Goal: Task Accomplishment & Management: Use online tool/utility

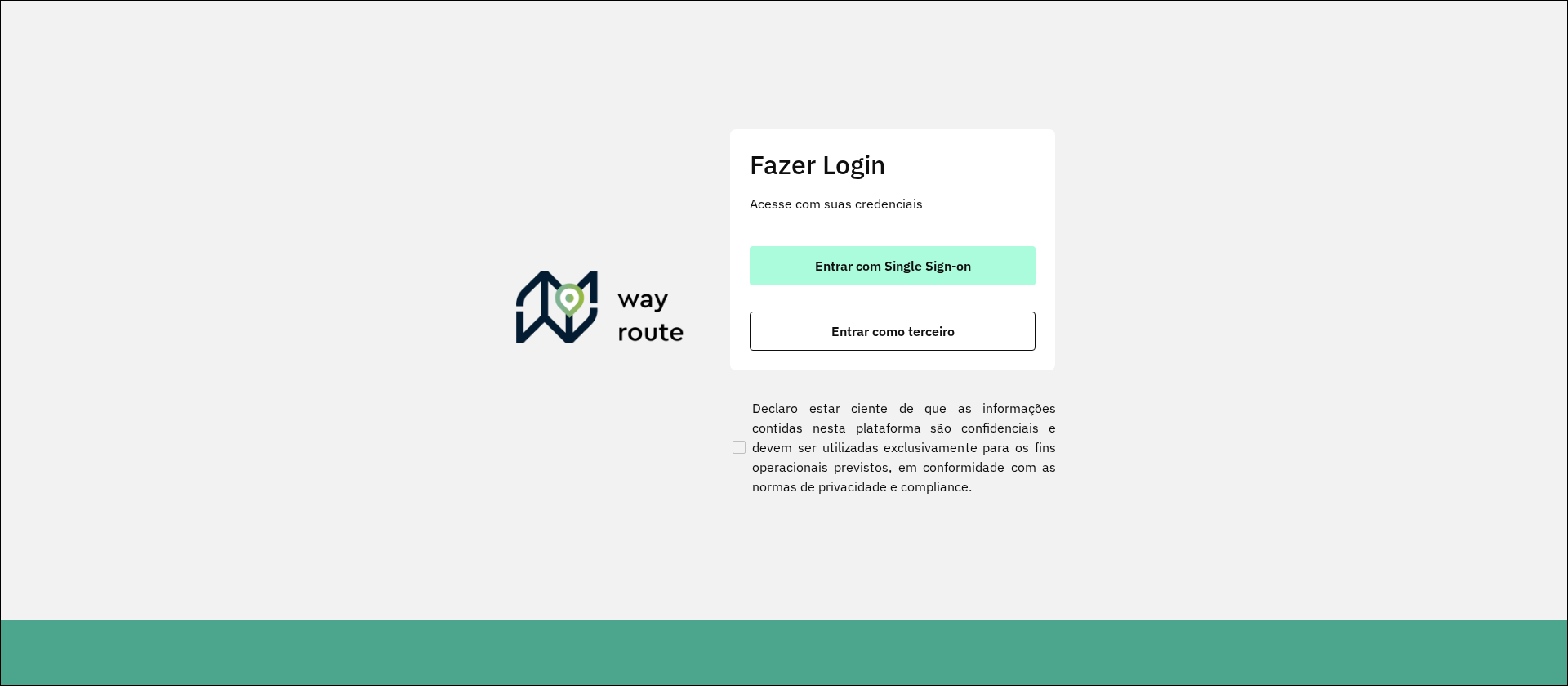
click at [974, 259] on button "Entrar com Single Sign-on" at bounding box center [892, 265] width 285 height 39
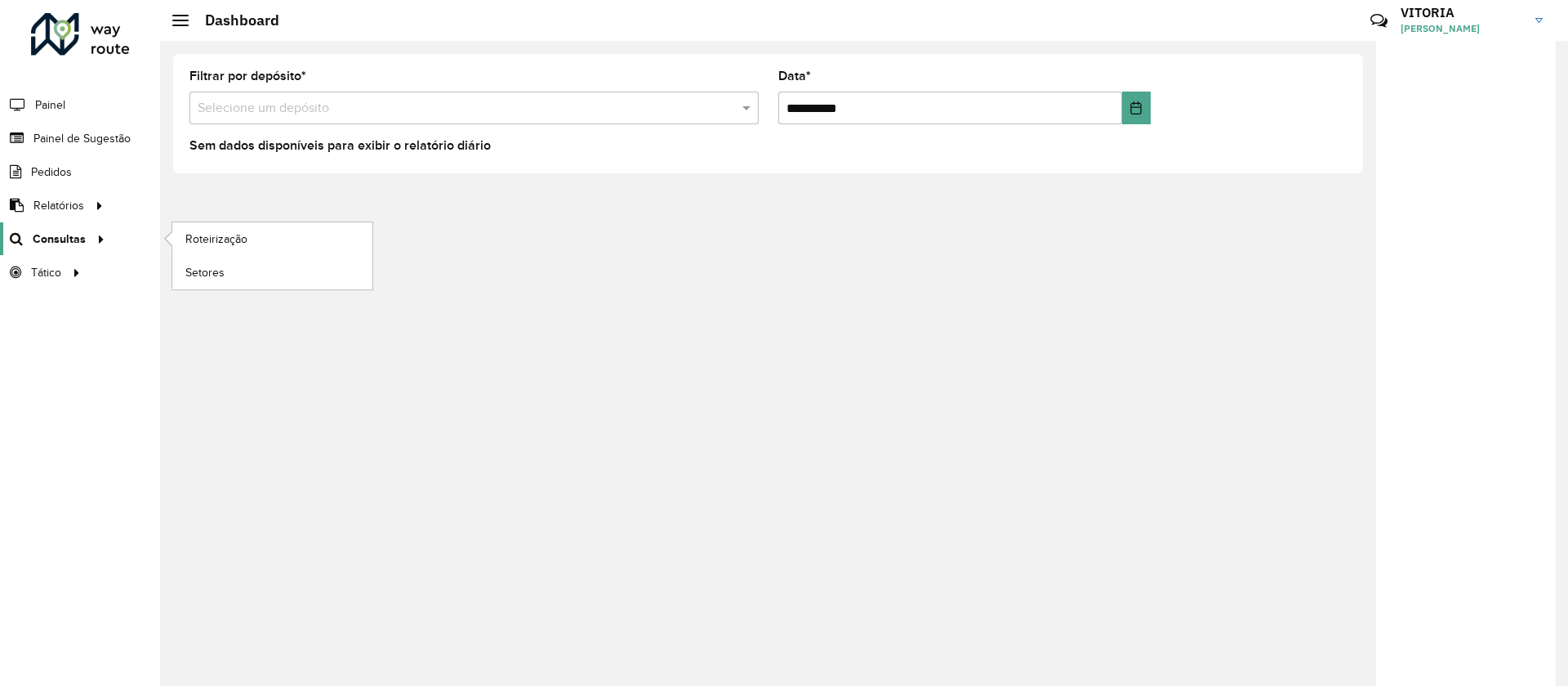
click at [62, 243] on span "Consultas" at bounding box center [59, 239] width 53 height 17
click at [211, 236] on span "Roteirização" at bounding box center [219, 239] width 66 height 17
click at [85, 145] on span "Painel de Sugestão" at bounding box center [85, 139] width 102 height 17
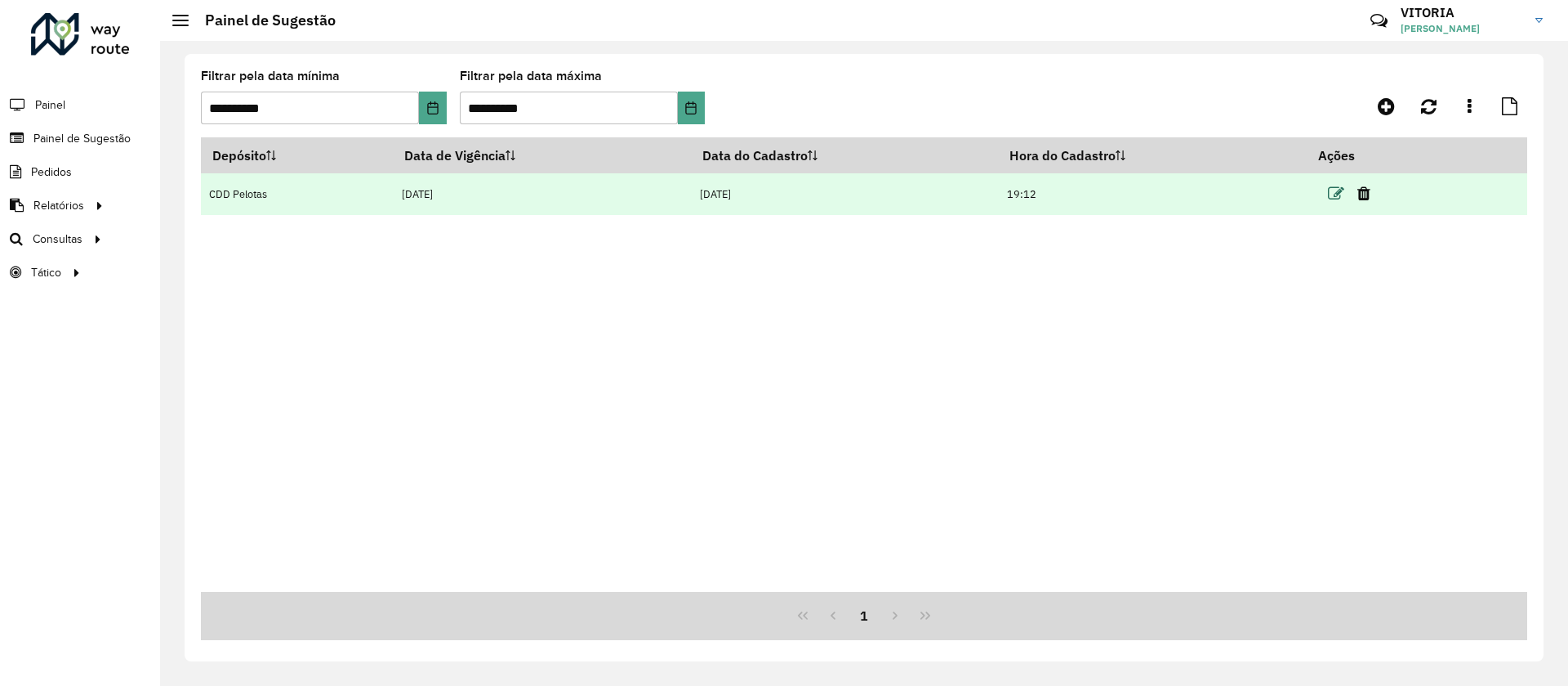
click at [1337, 190] on icon at bounding box center [1336, 194] width 16 height 16
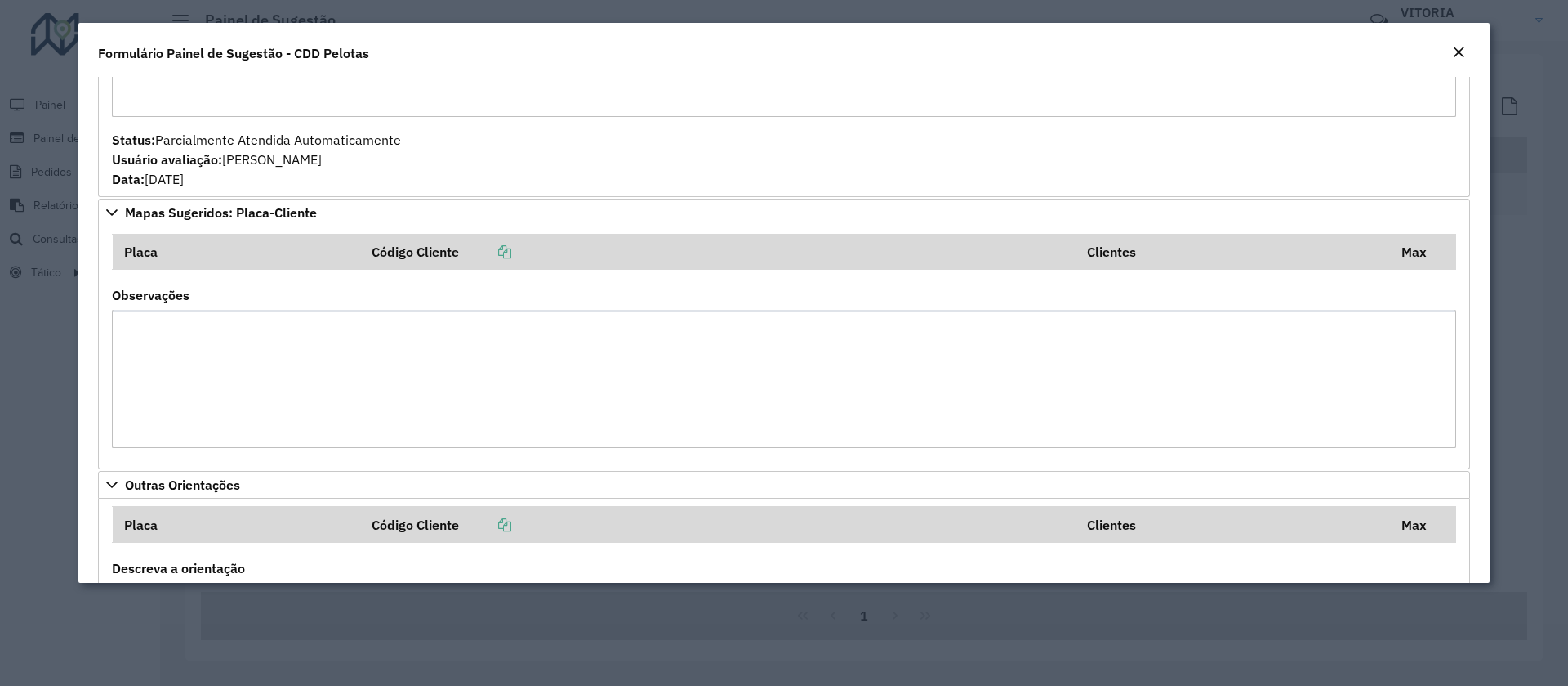
scroll to position [1210, 0]
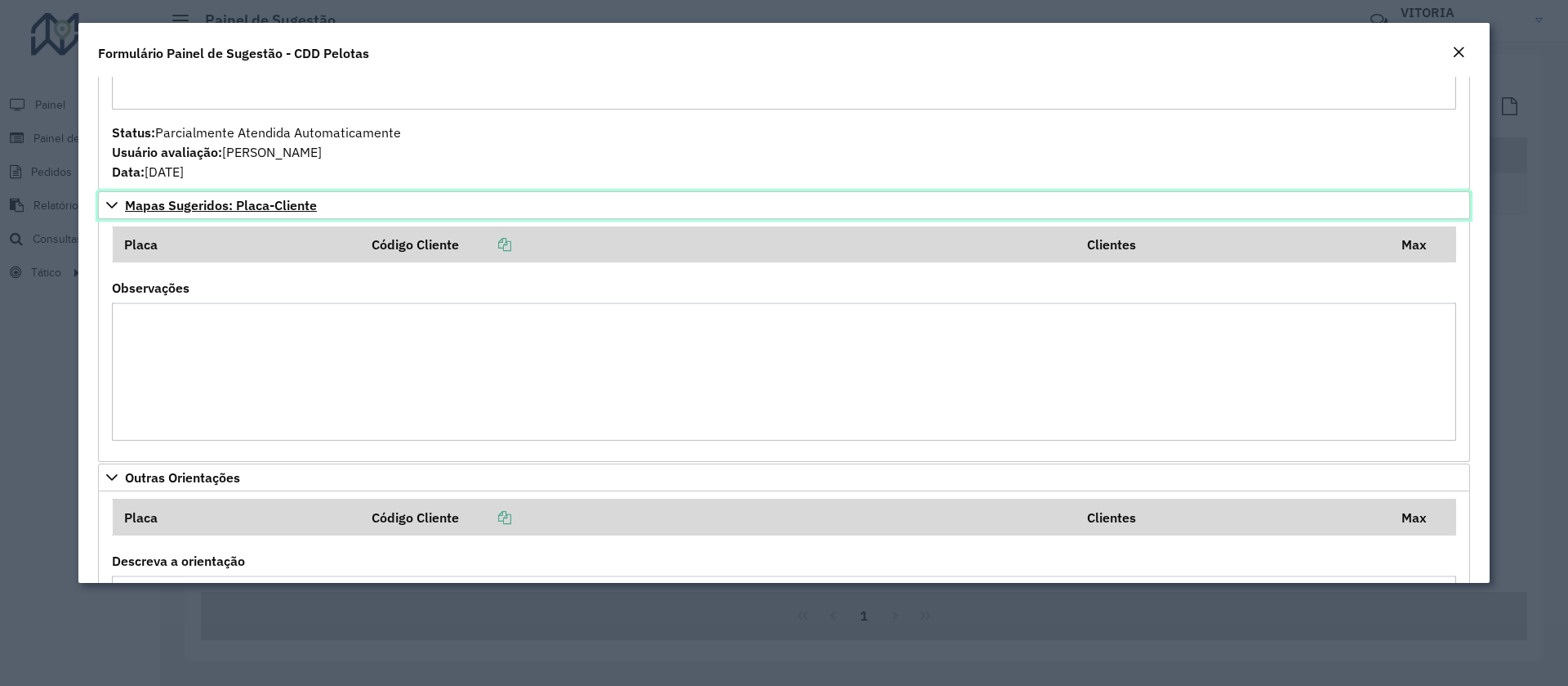
click at [254, 204] on span "Mapas Sugeridos: Placa-Cliente" at bounding box center [220, 205] width 192 height 13
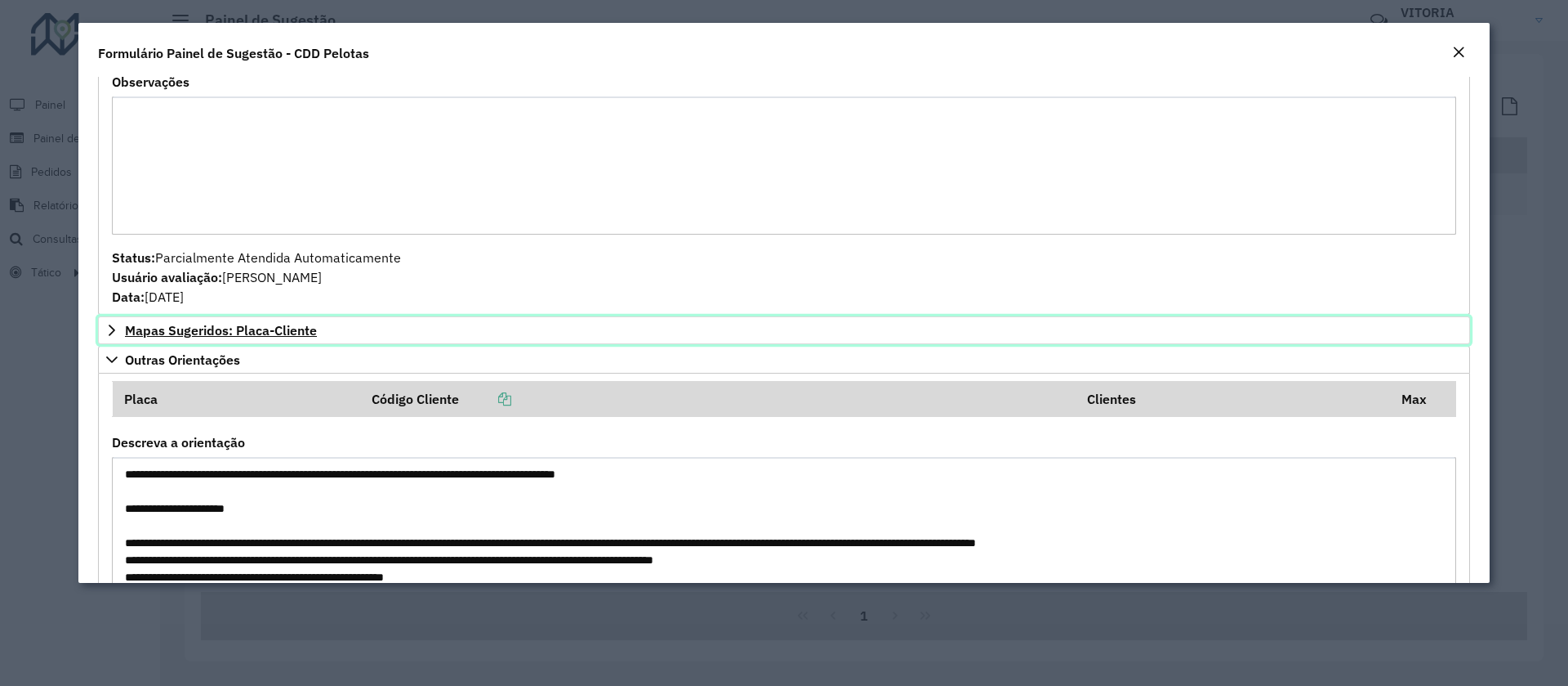
scroll to position [1116, 0]
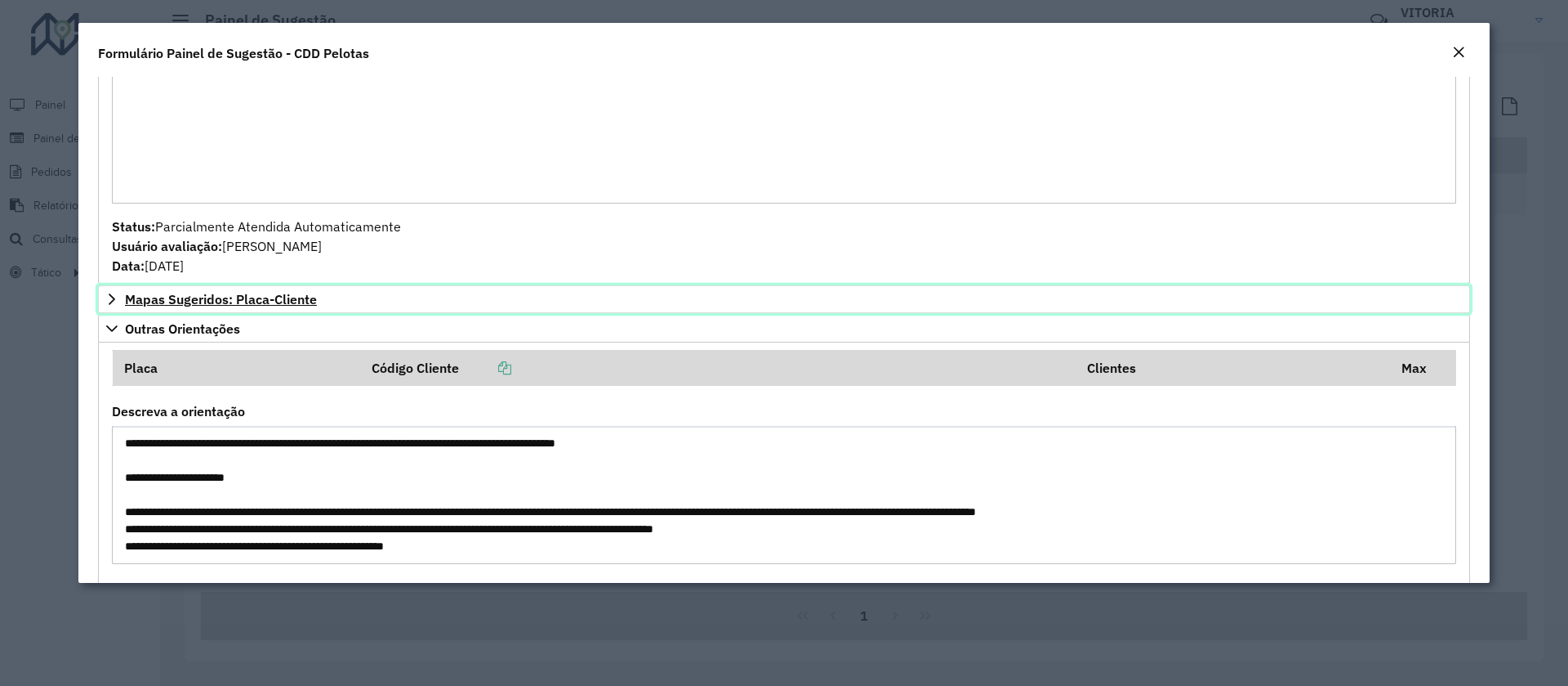
click at [236, 300] on span "Mapas Sugeridos: Placa-Cliente" at bounding box center [220, 299] width 192 height 13
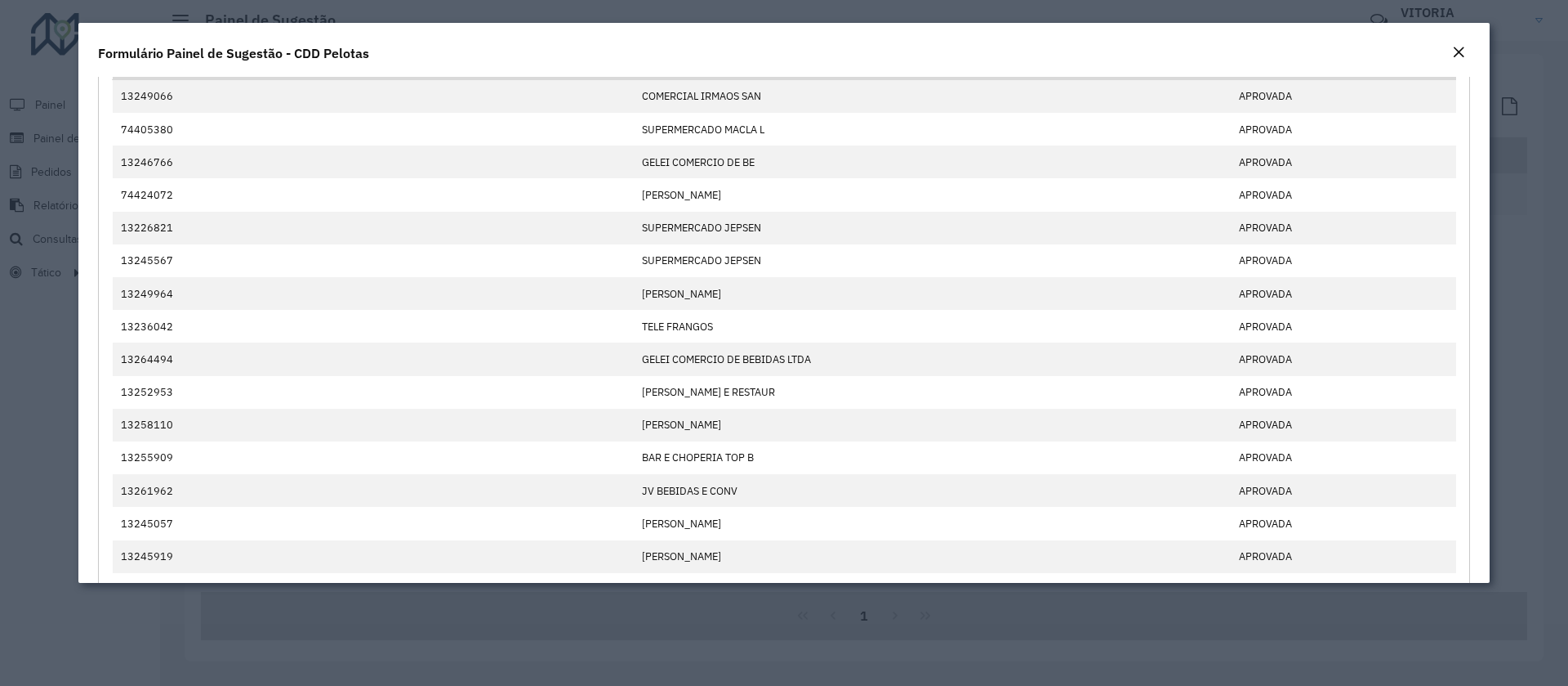
scroll to position [0, 0]
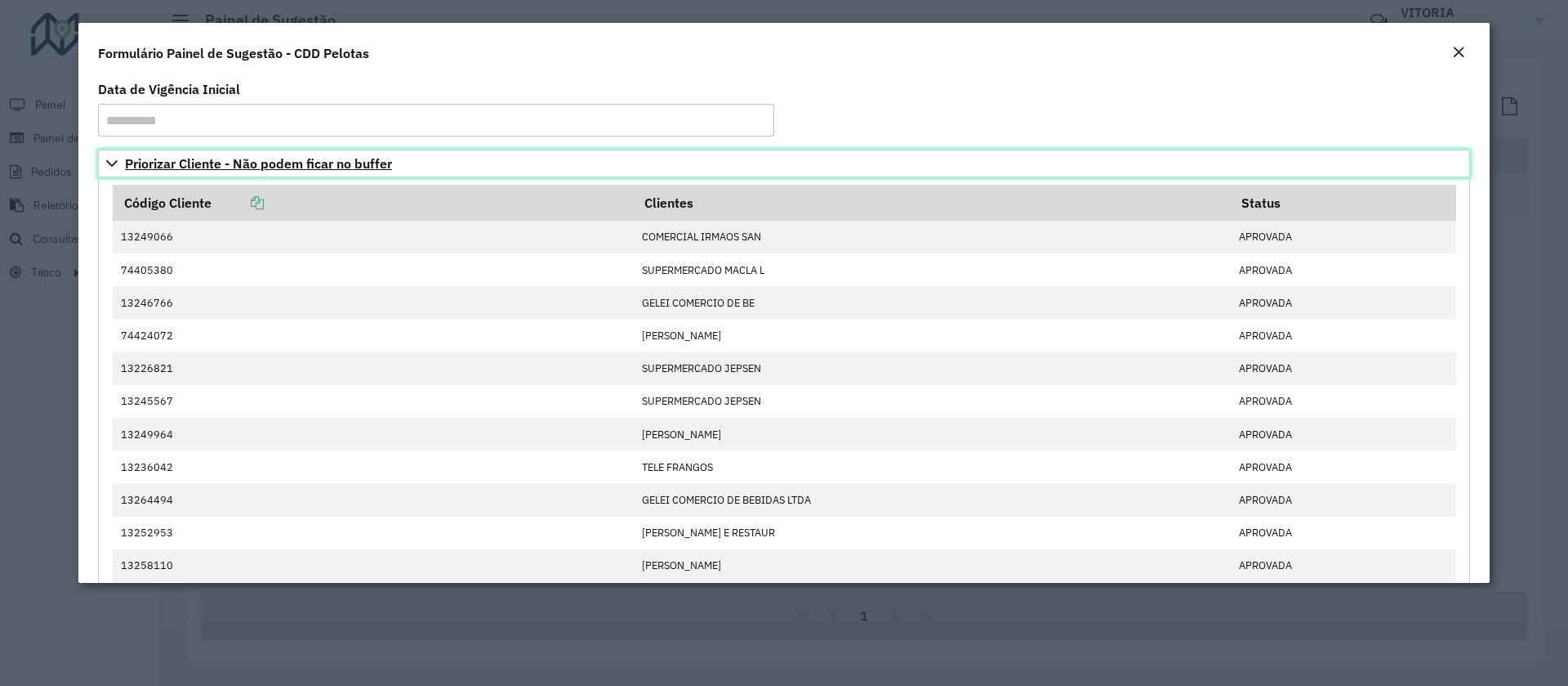
click at [307, 152] on link "Priorizar Cliente - Não podem ficar no buffer" at bounding box center [784, 163] width 1373 height 28
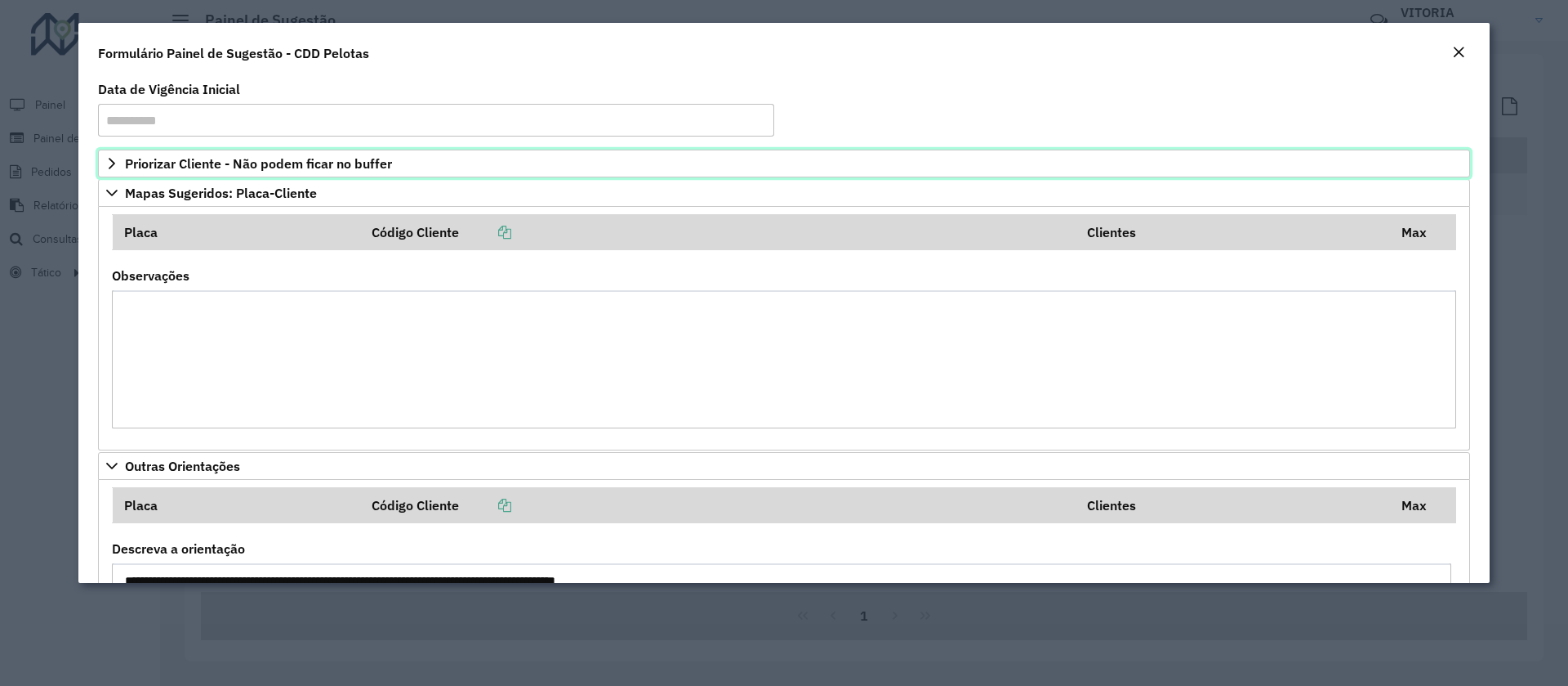
scroll to position [161, 0]
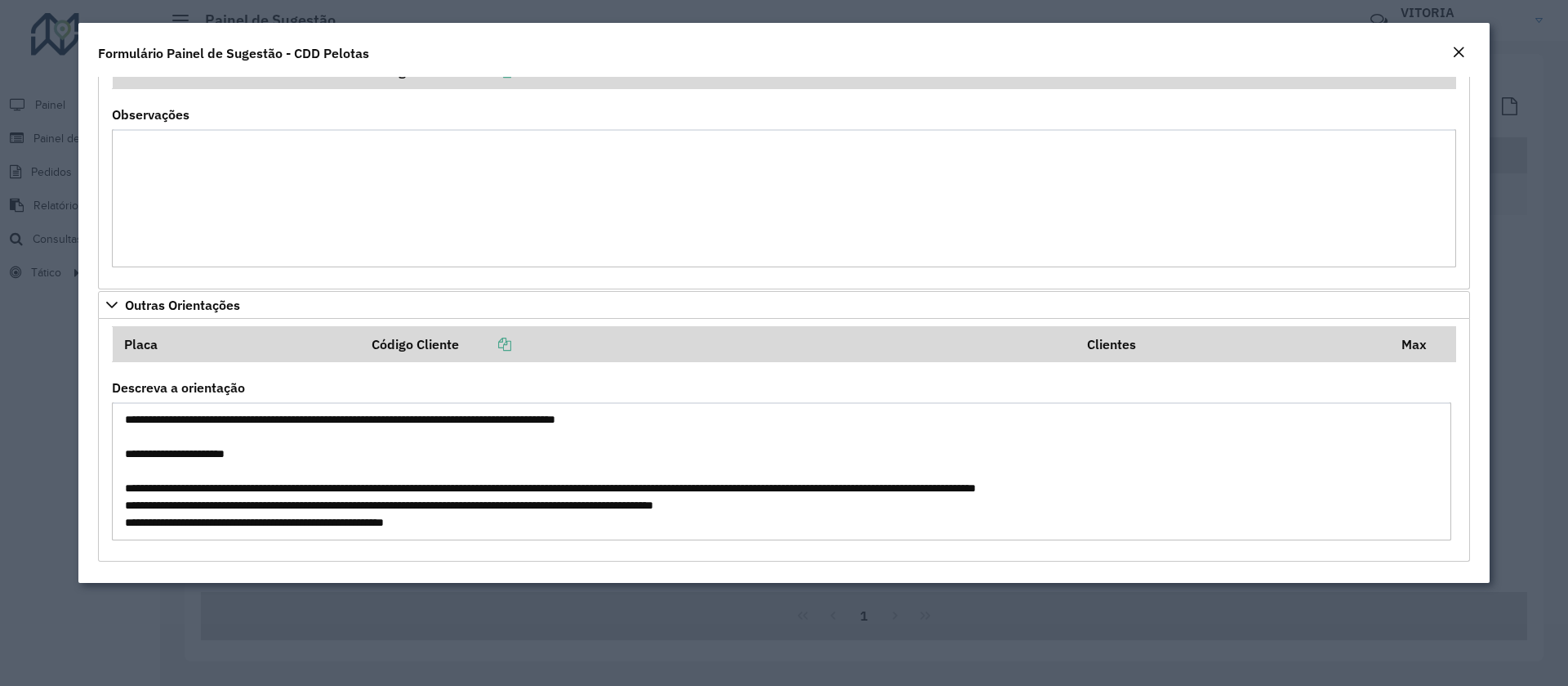
click at [1464, 46] on em "Close" at bounding box center [1459, 52] width 13 height 13
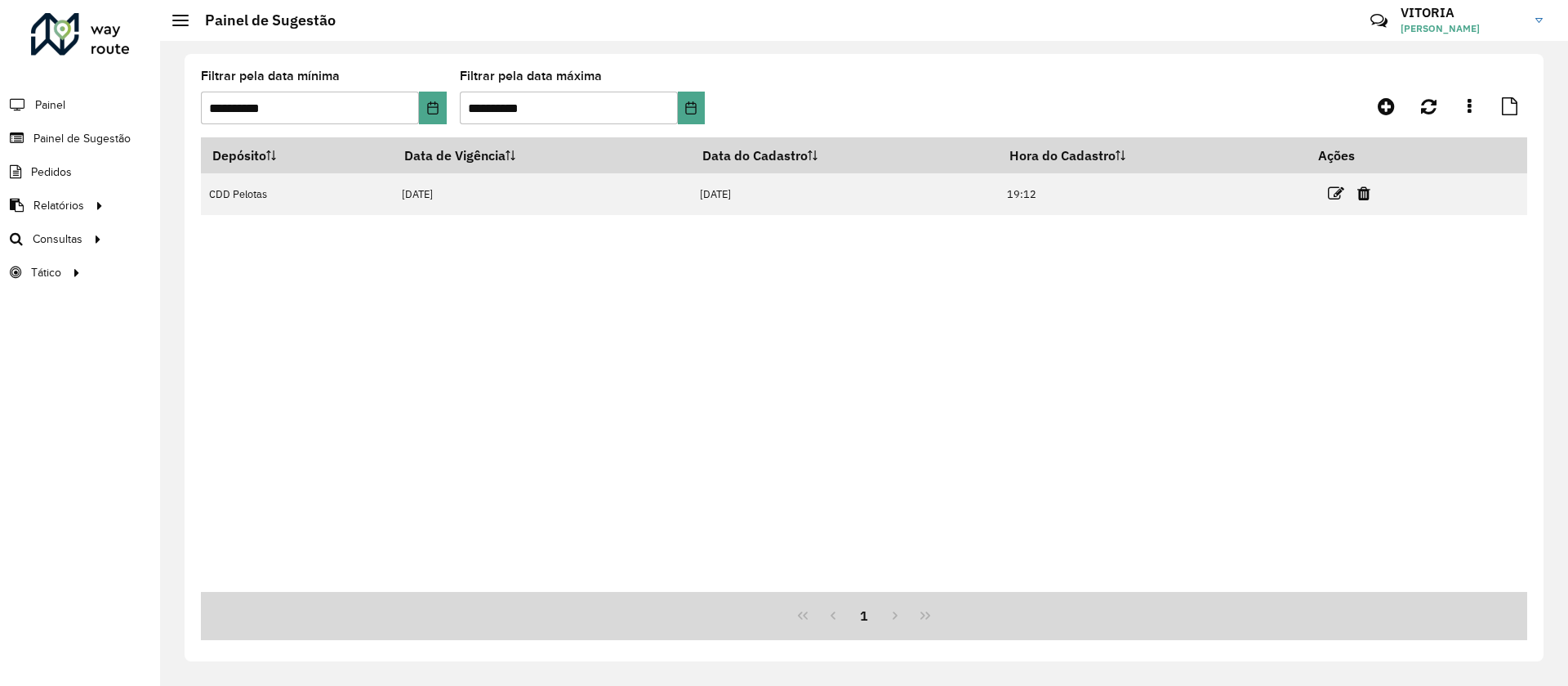
click at [1186, 424] on div "Depósito Data de Vigência Data do Cadastro Hora do Cadastro Ações CDD Pelotas 1…" at bounding box center [864, 364] width 1327 height 454
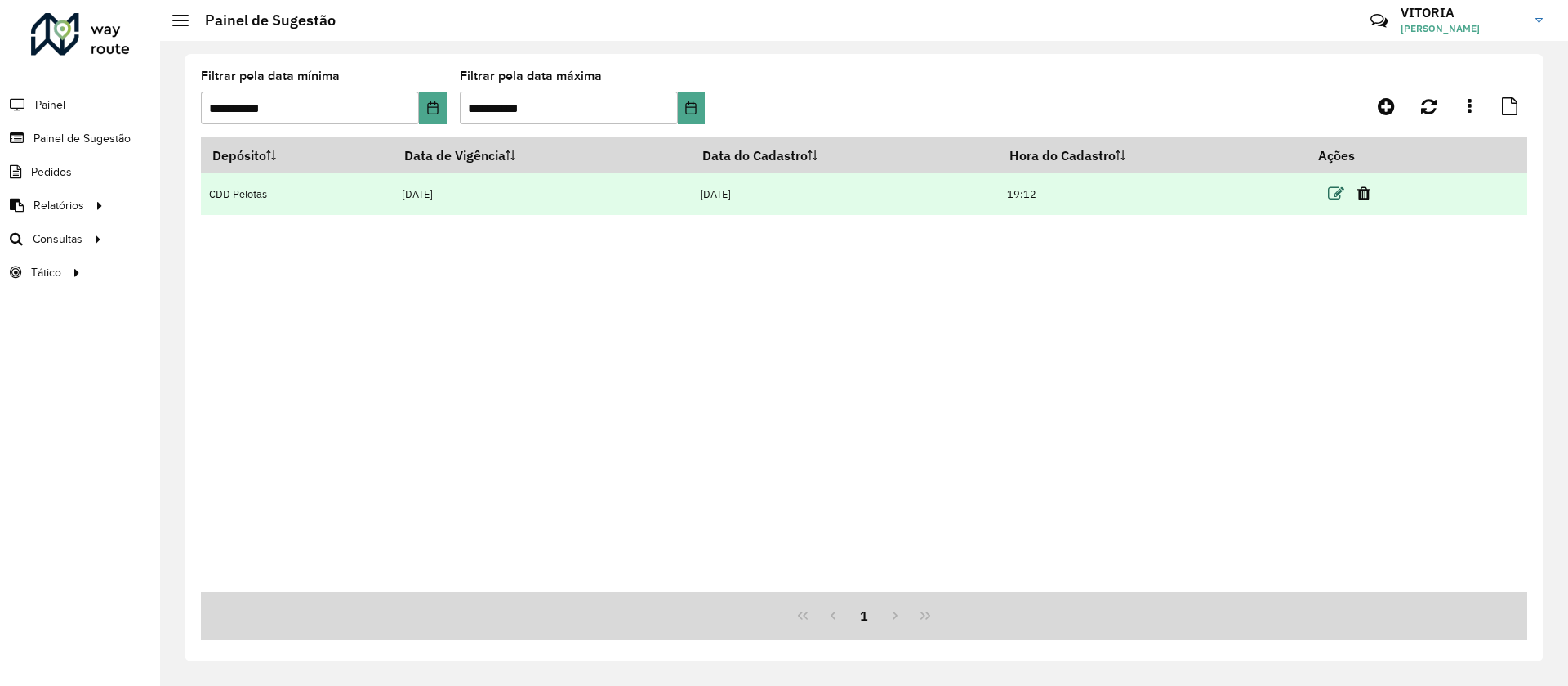
click at [1338, 194] on icon at bounding box center [1336, 194] width 16 height 16
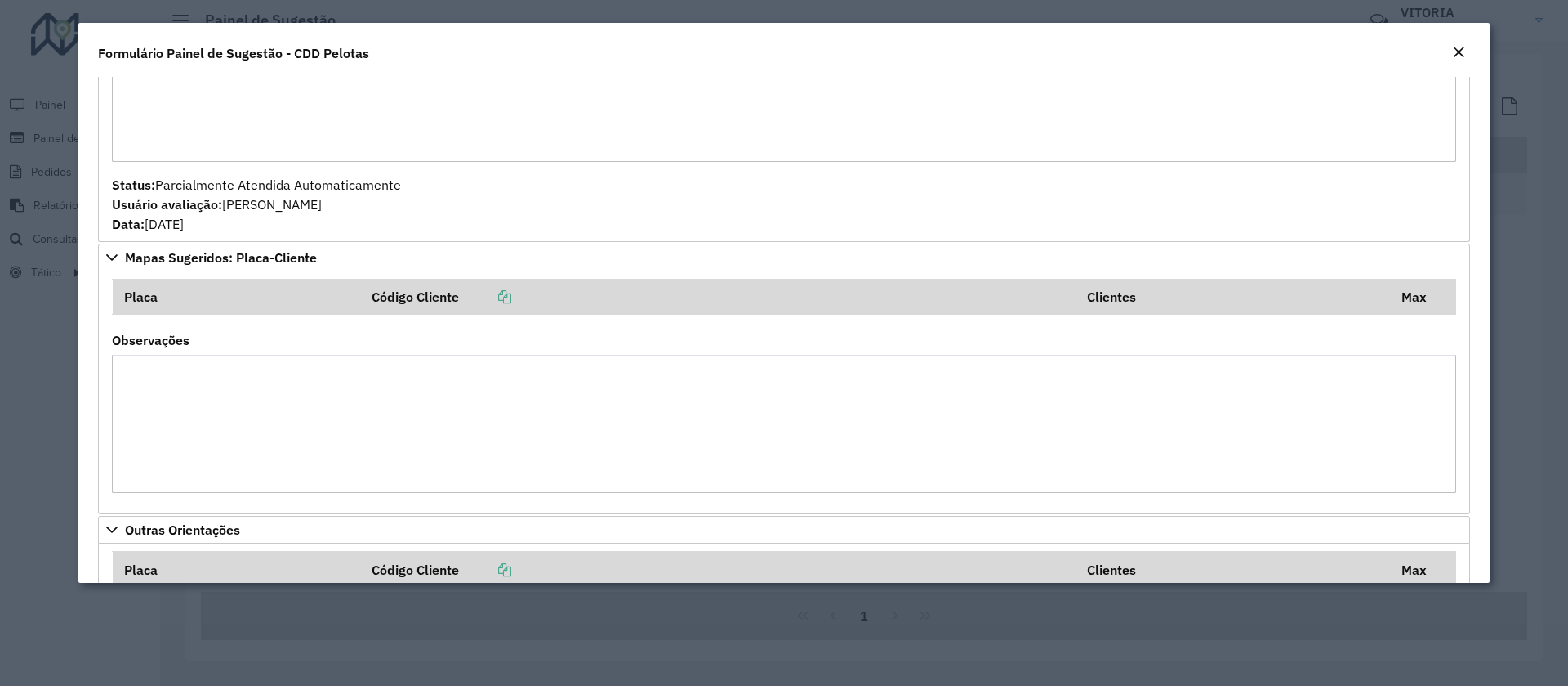
scroll to position [1161, 0]
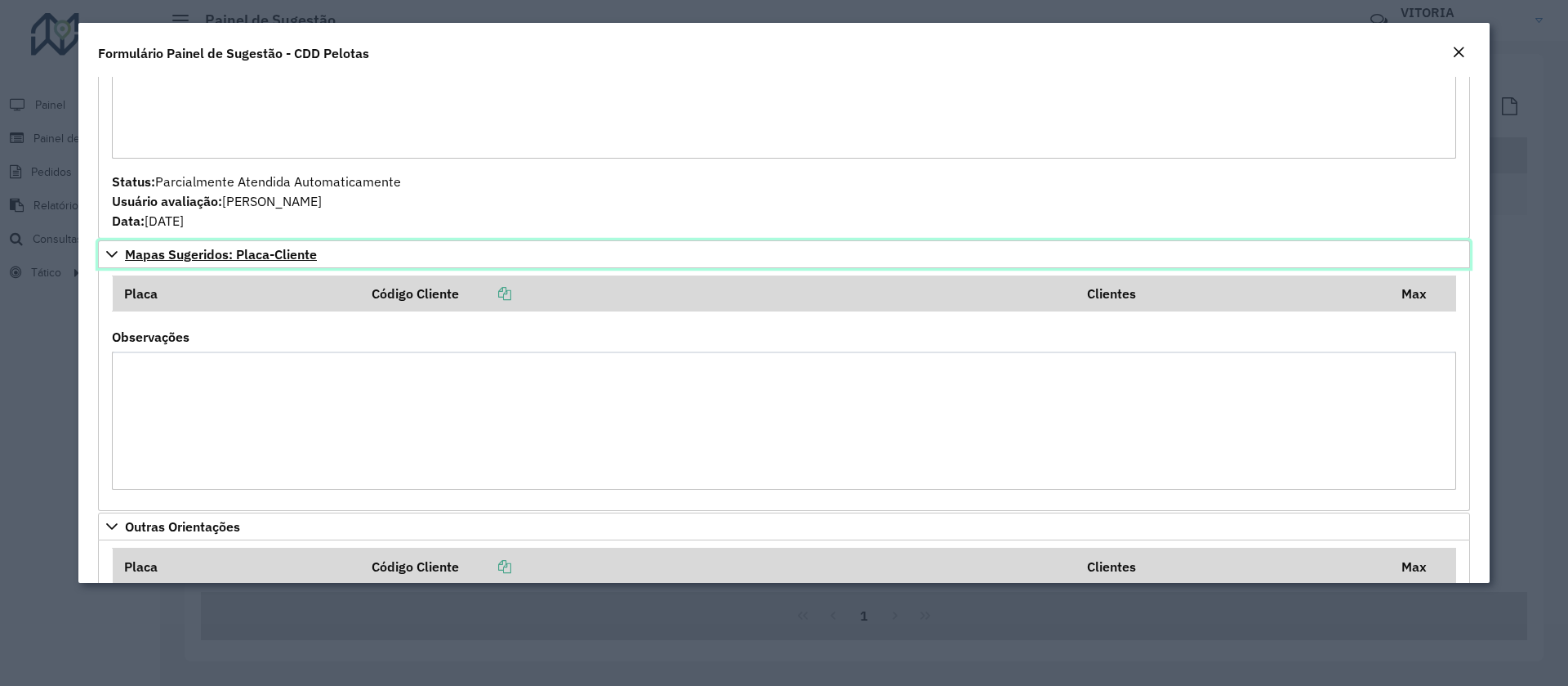
click at [311, 244] on link "Mapas Sugeridos: Placa-Cliente" at bounding box center [784, 254] width 1373 height 28
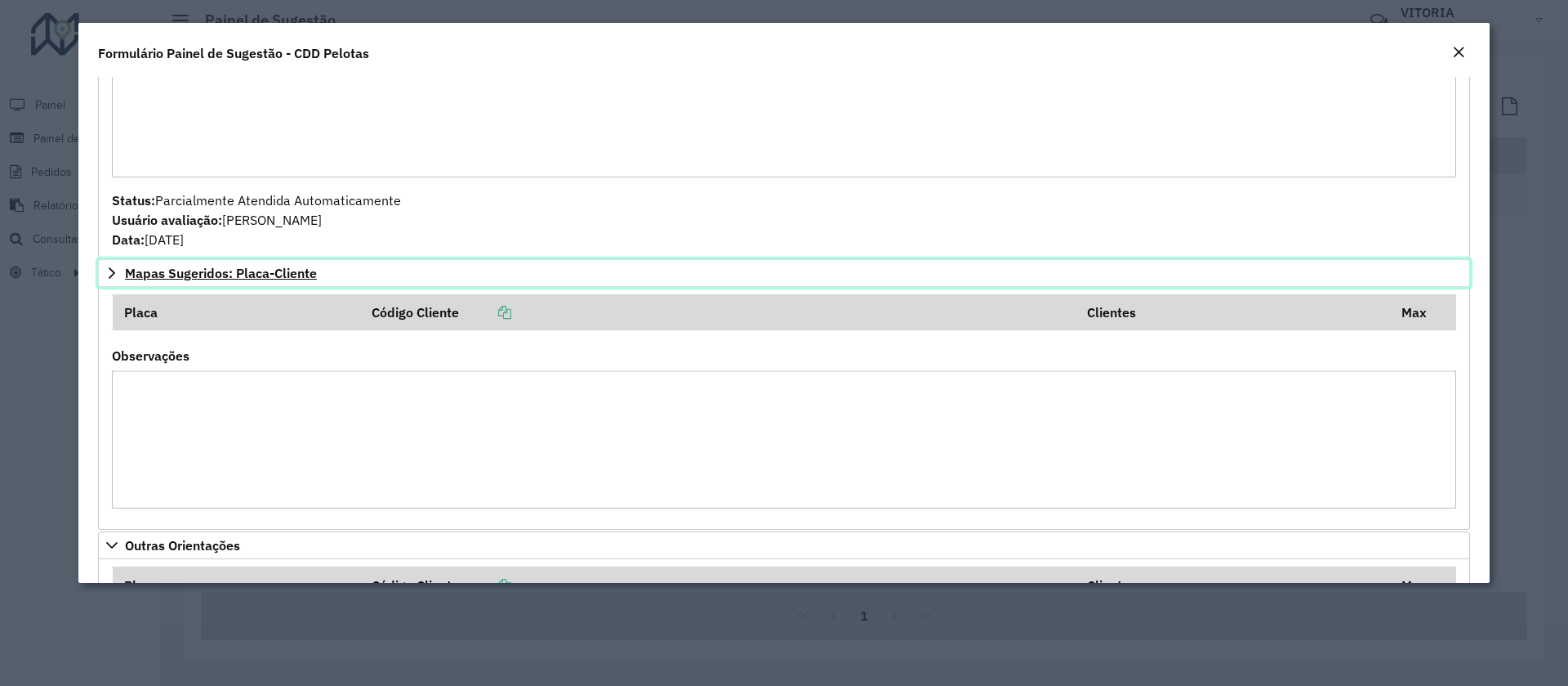
scroll to position [1139, 0]
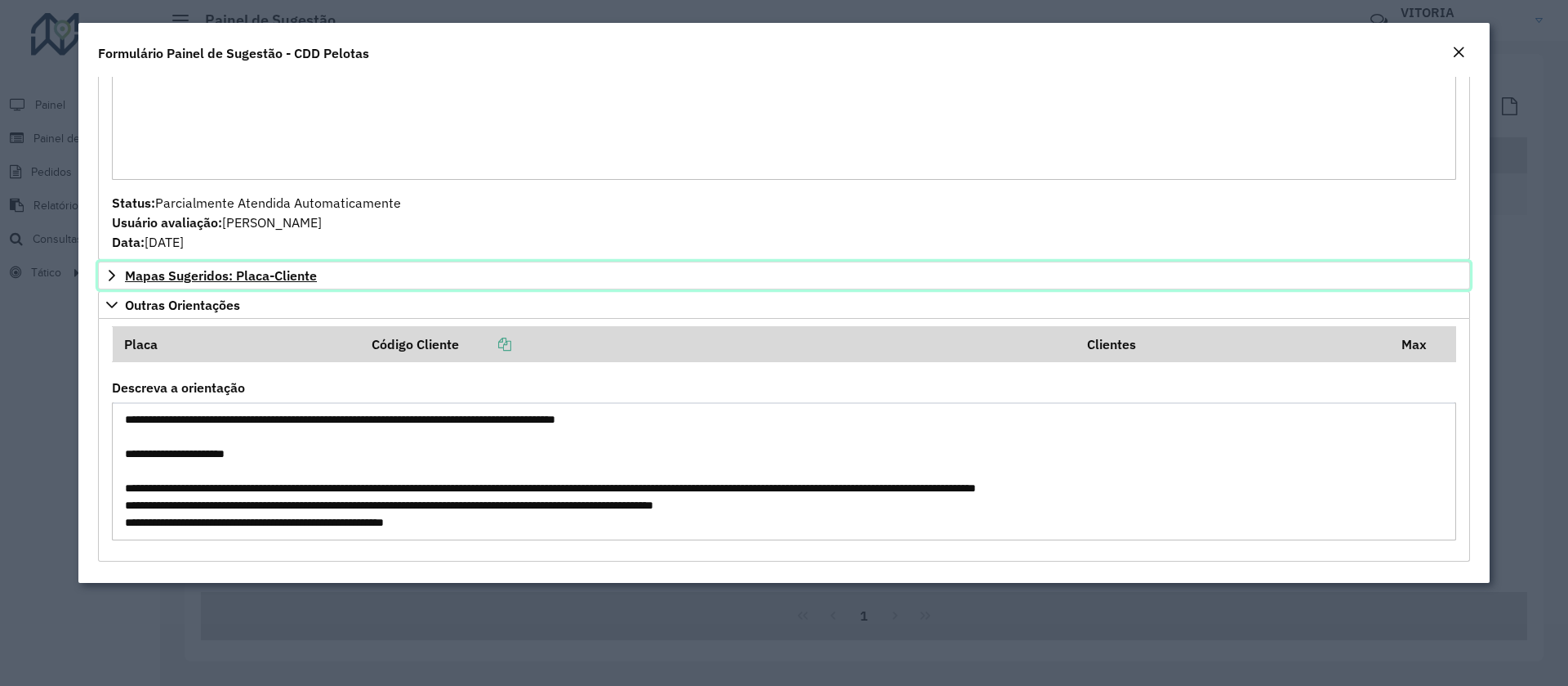
click at [292, 262] on link "Mapas Sugeridos: Placa-Cliente" at bounding box center [784, 275] width 1373 height 28
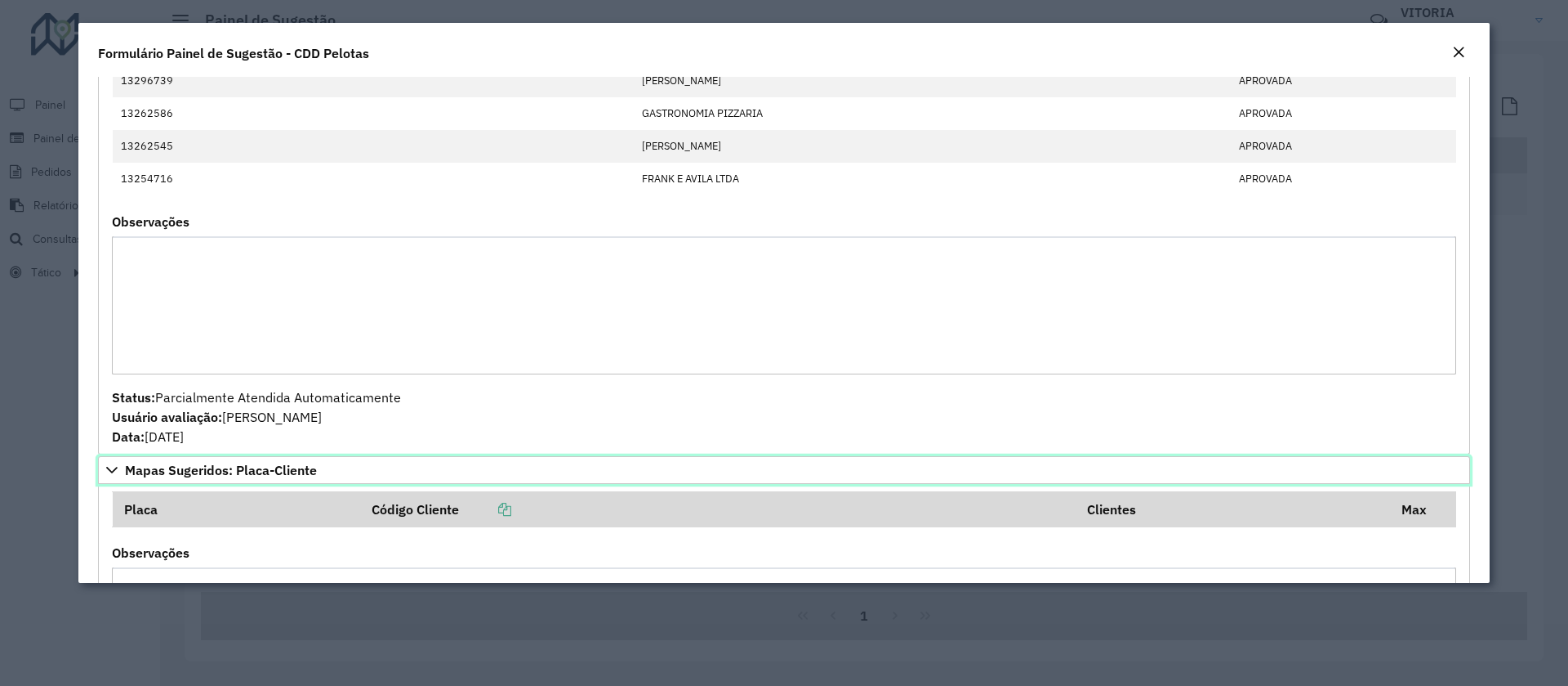
scroll to position [795, 0]
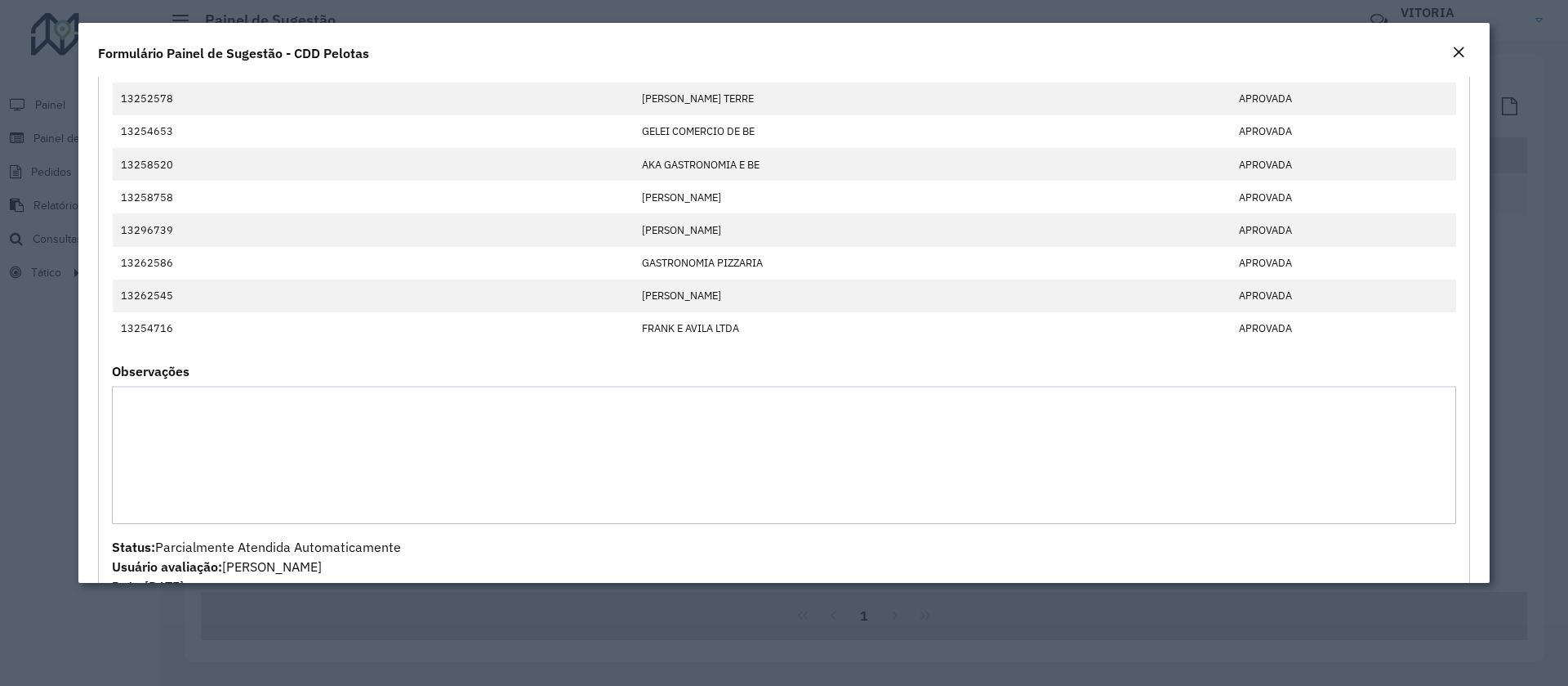
click at [1467, 52] on button "Close" at bounding box center [1459, 53] width 23 height 21
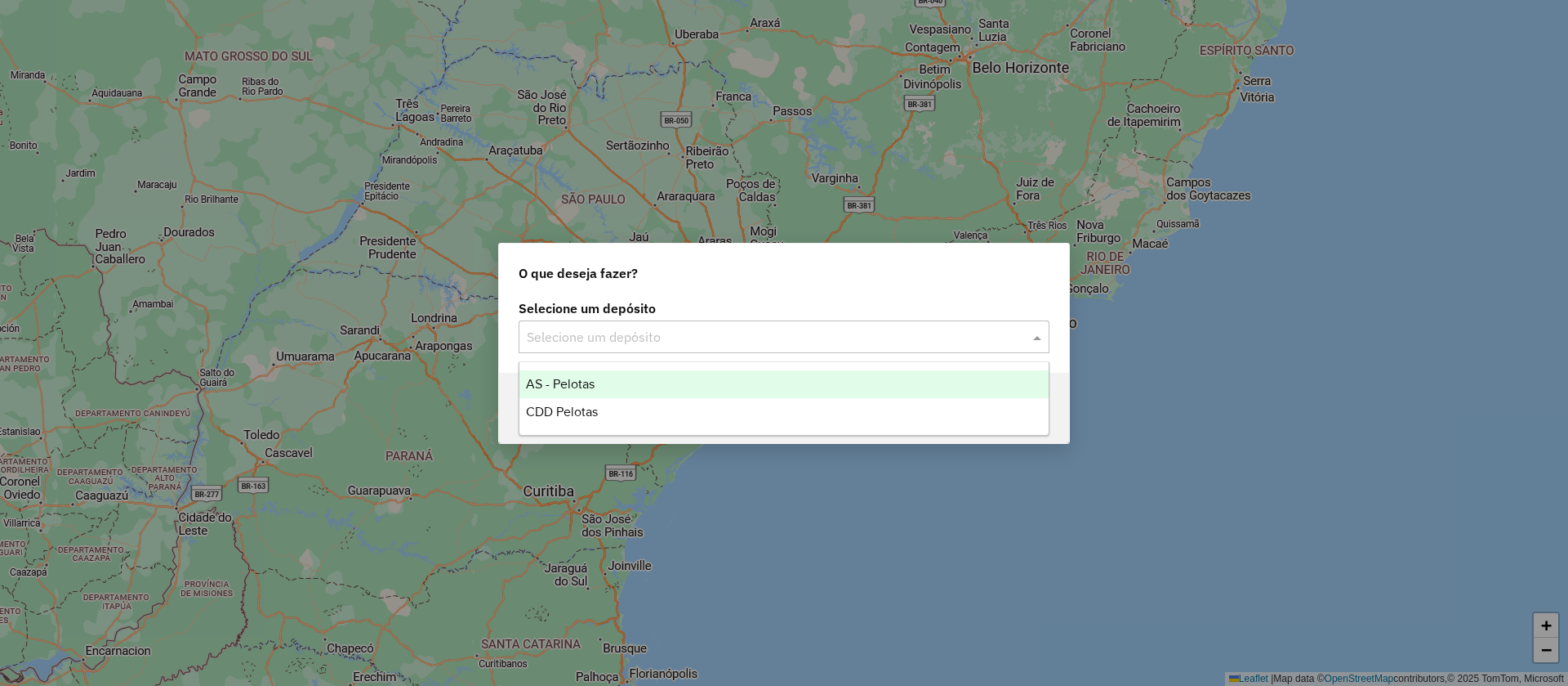
click at [702, 339] on input "text" at bounding box center [767, 337] width 482 height 20
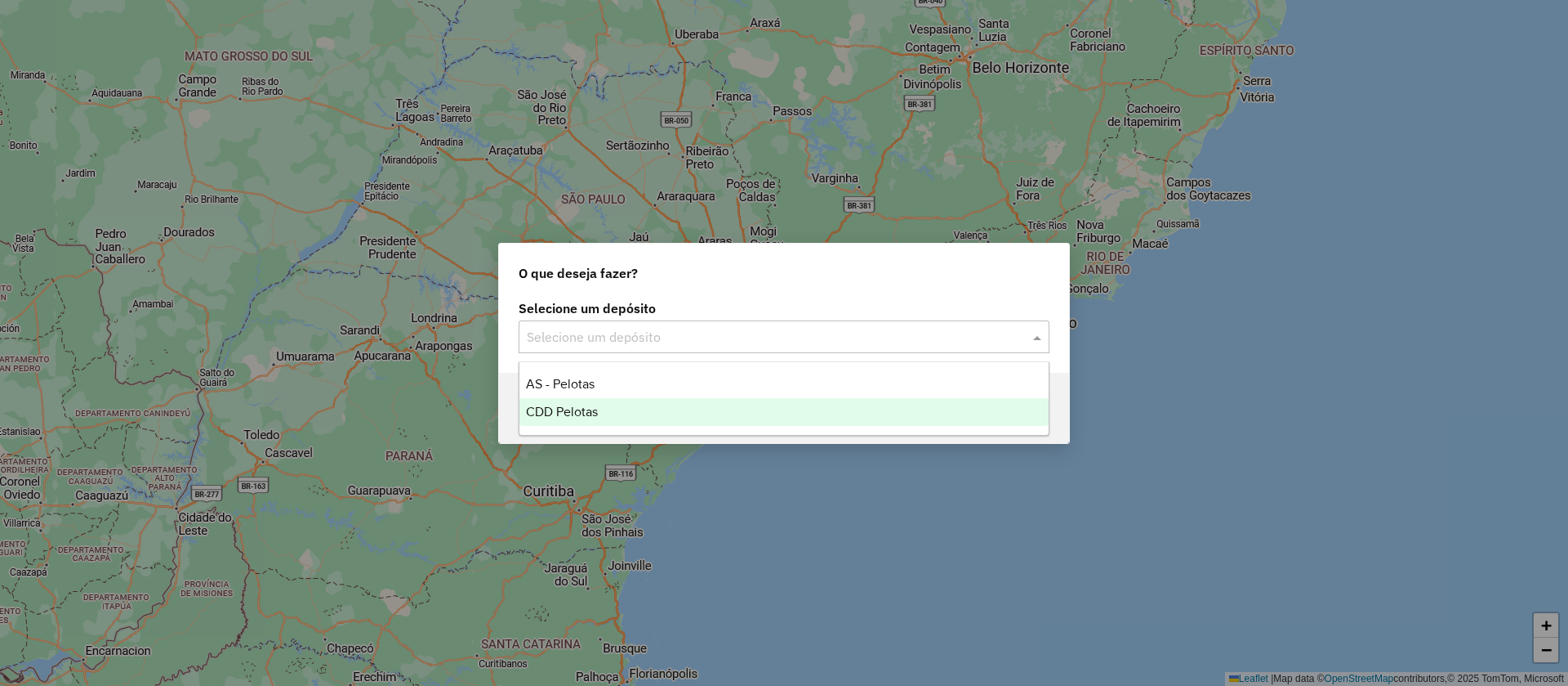
click at [637, 403] on div "CDD Pelotas" at bounding box center [784, 412] width 529 height 28
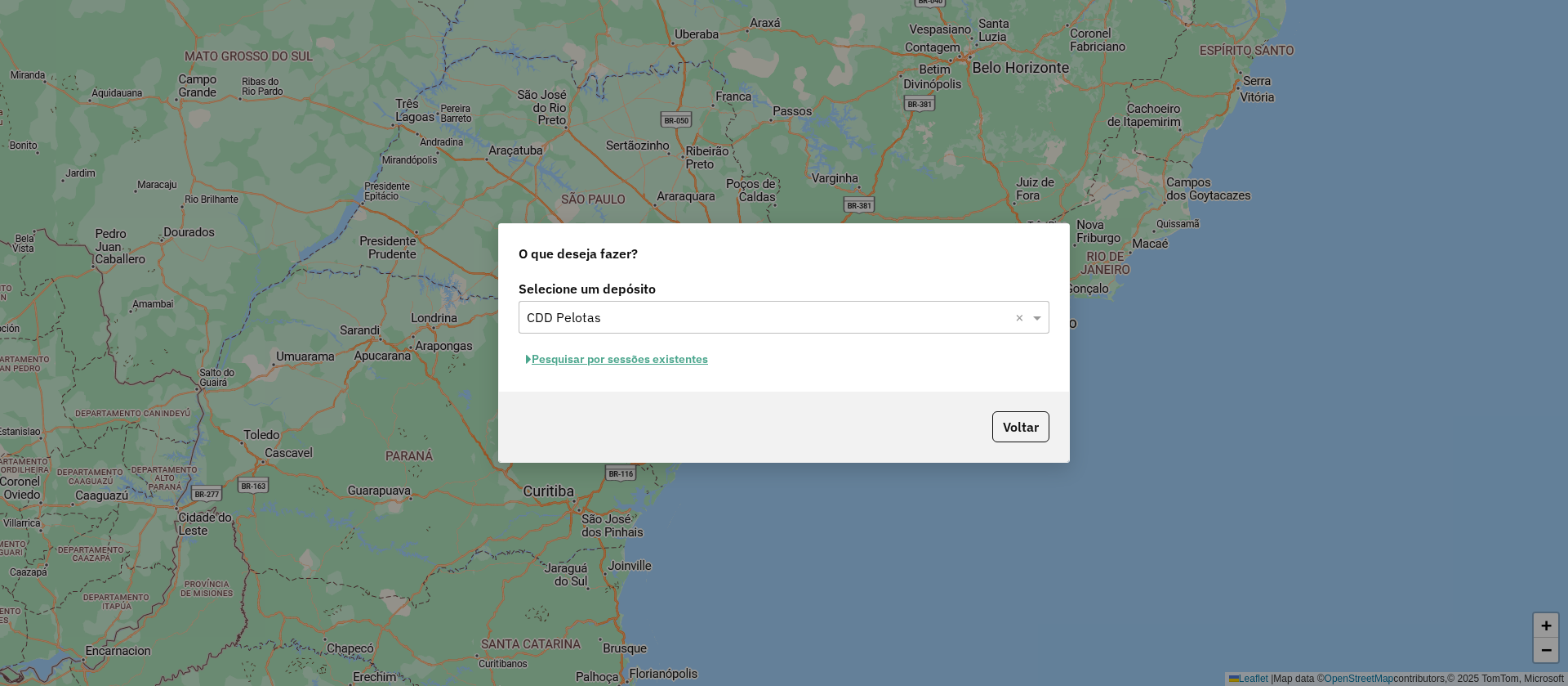
click at [599, 355] on button "Pesquisar por sessões existentes" at bounding box center [617, 359] width 197 height 25
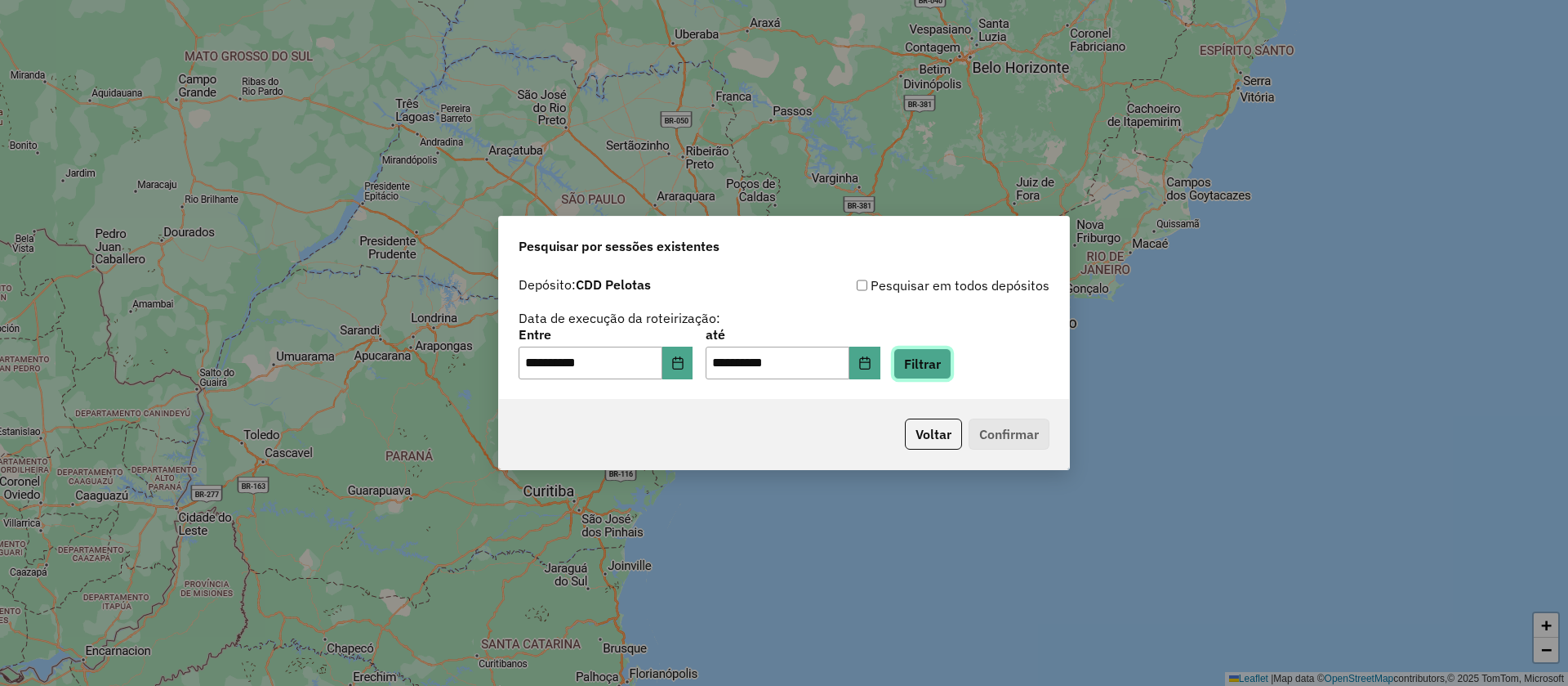
click at [945, 361] on button "Filtrar" at bounding box center [922, 364] width 58 height 31
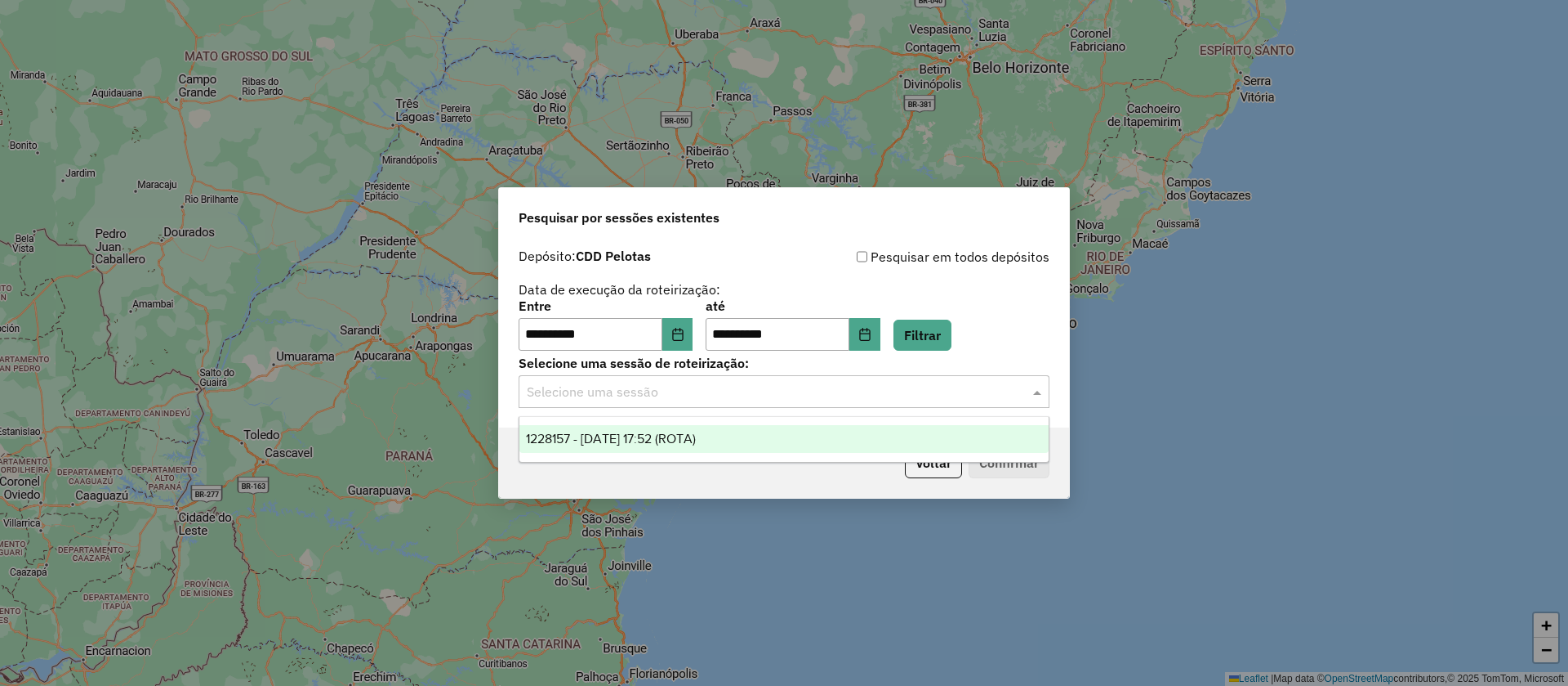
click at [809, 406] on div "Selecione uma sessão" at bounding box center [784, 392] width 531 height 33
click at [762, 429] on div "1228157 - [DATE] 17:52 (ROTA)" at bounding box center [784, 439] width 529 height 28
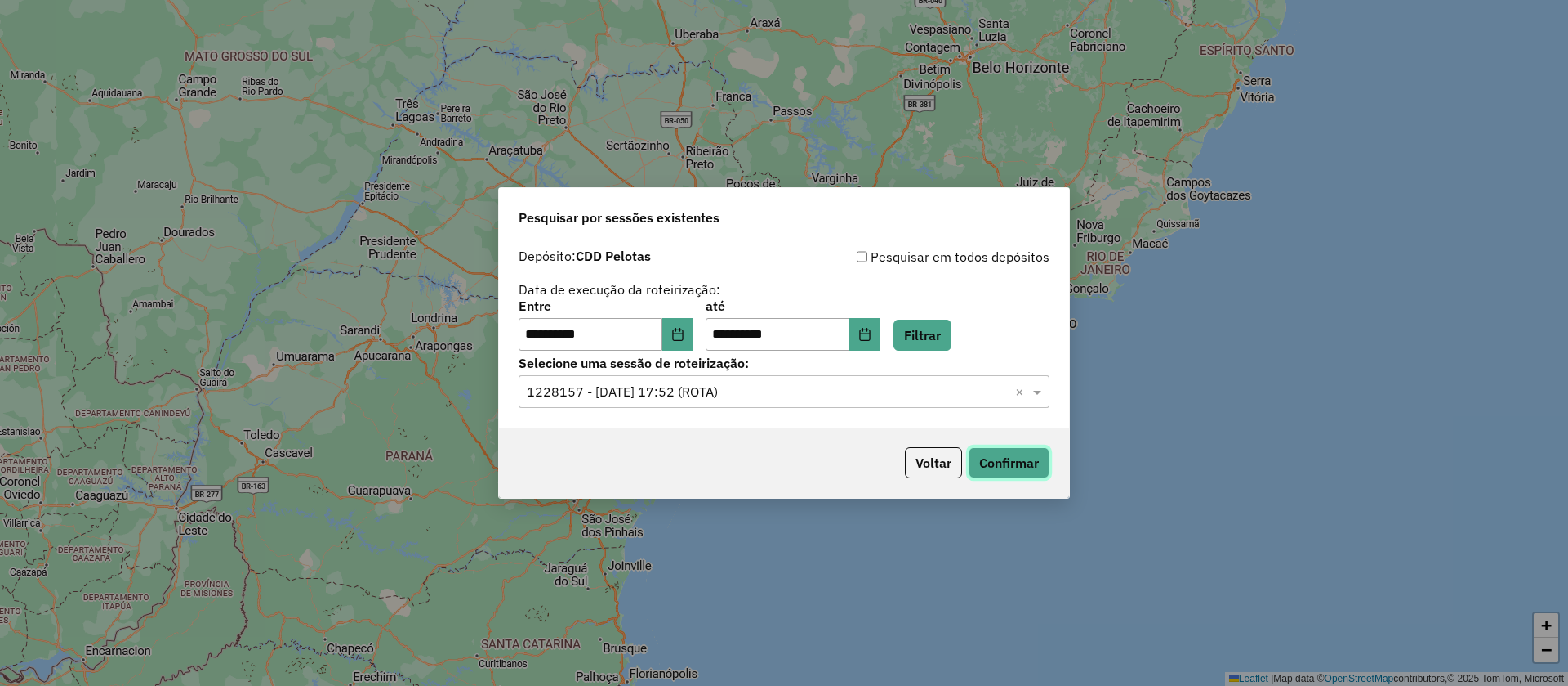
click at [1030, 467] on button "Confirmar" at bounding box center [1008, 463] width 81 height 31
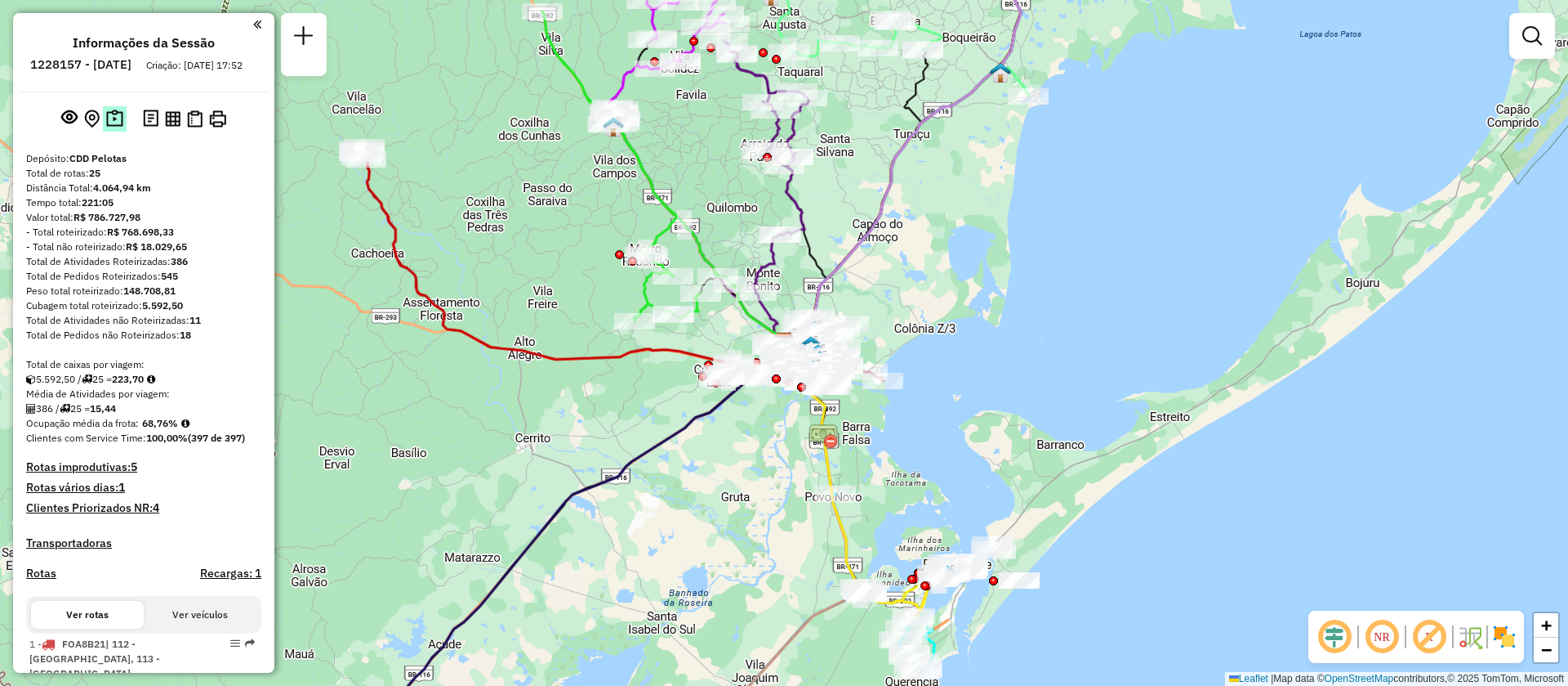
click at [118, 129] on img at bounding box center [115, 119] width 17 height 19
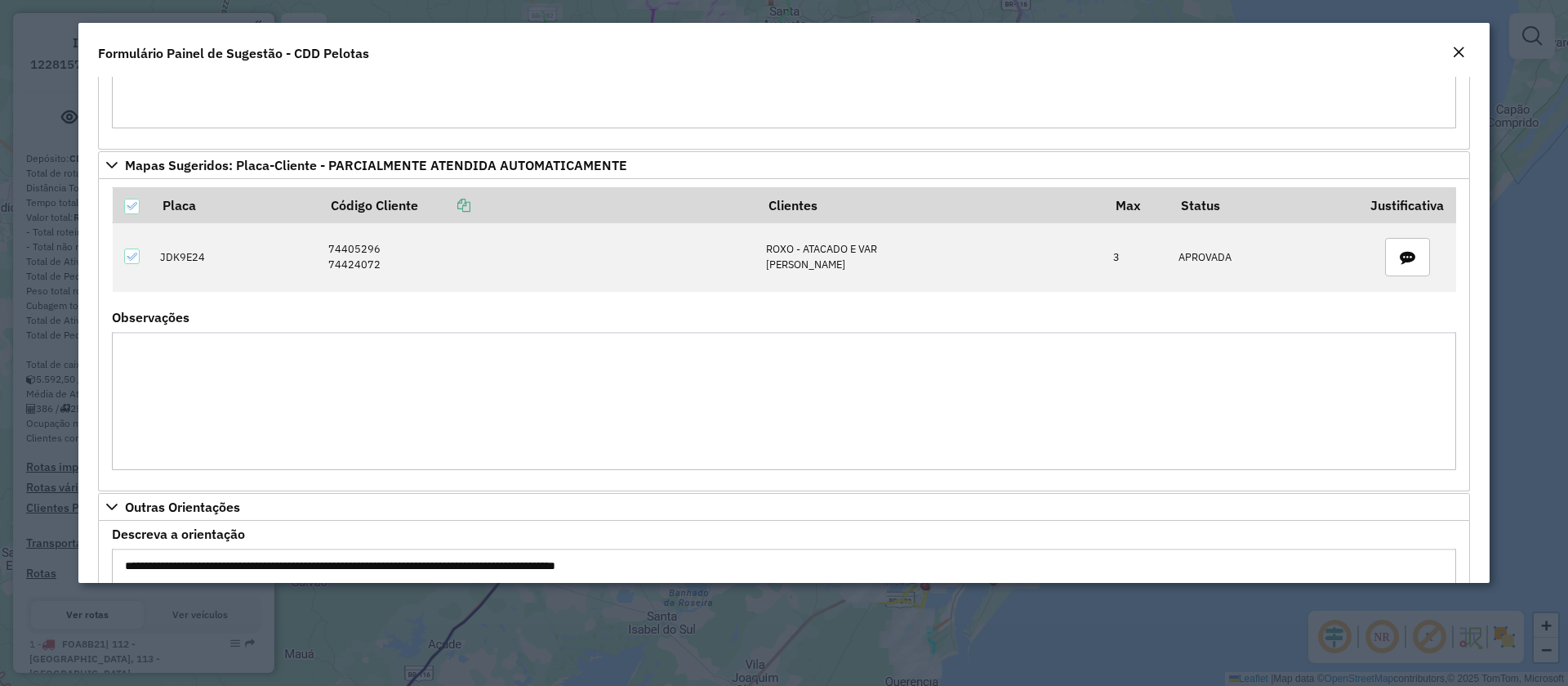
scroll to position [1500, 0]
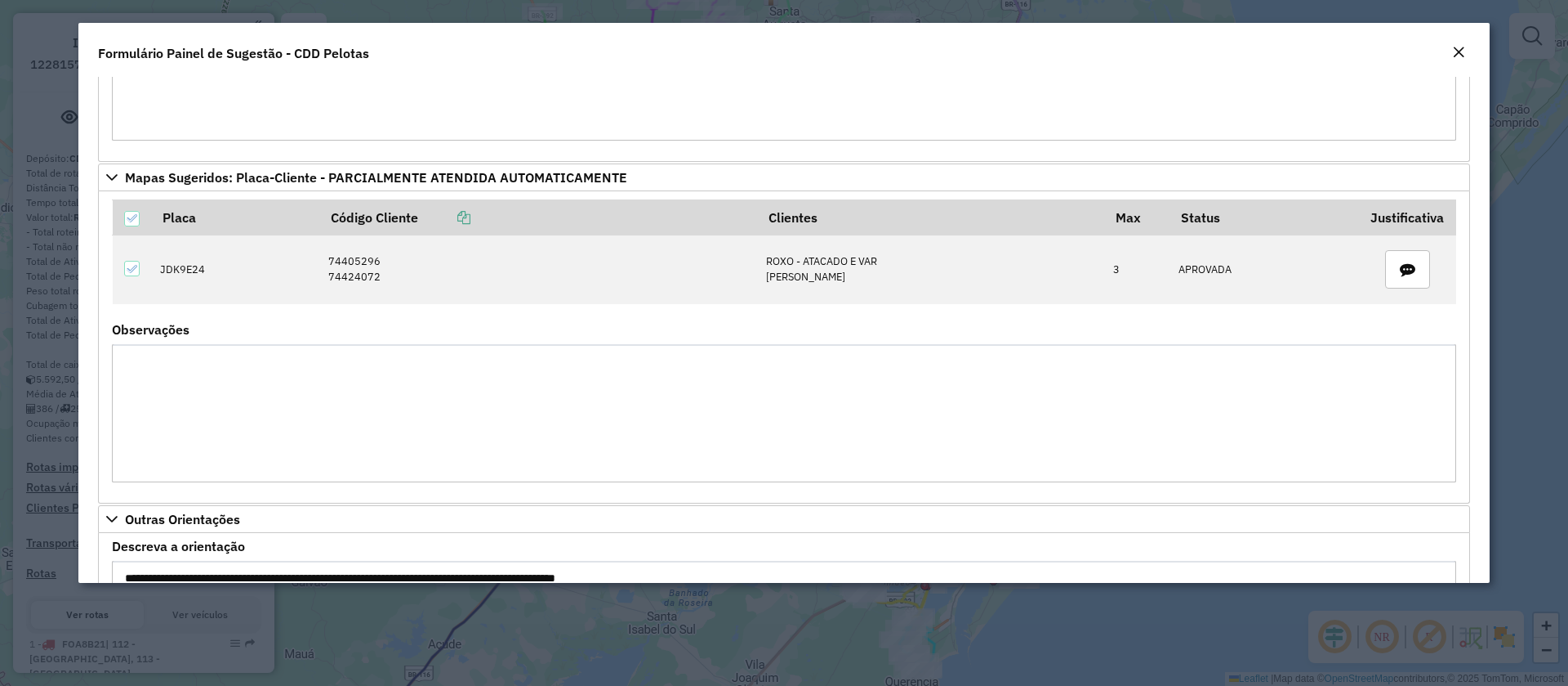
click at [1464, 58] on em "Close" at bounding box center [1459, 52] width 13 height 13
